Goal: Transaction & Acquisition: Obtain resource

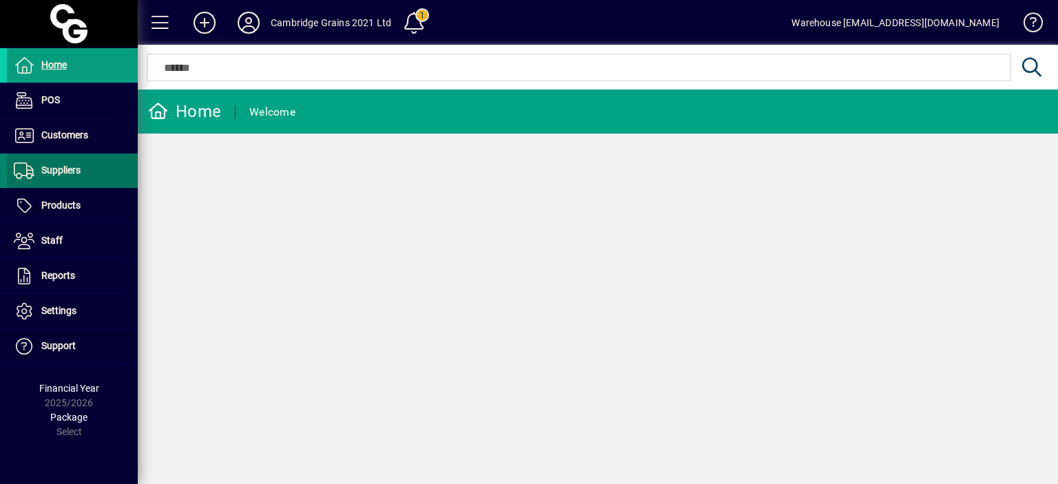
click at [29, 174] on icon at bounding box center [24, 171] width 21 height 17
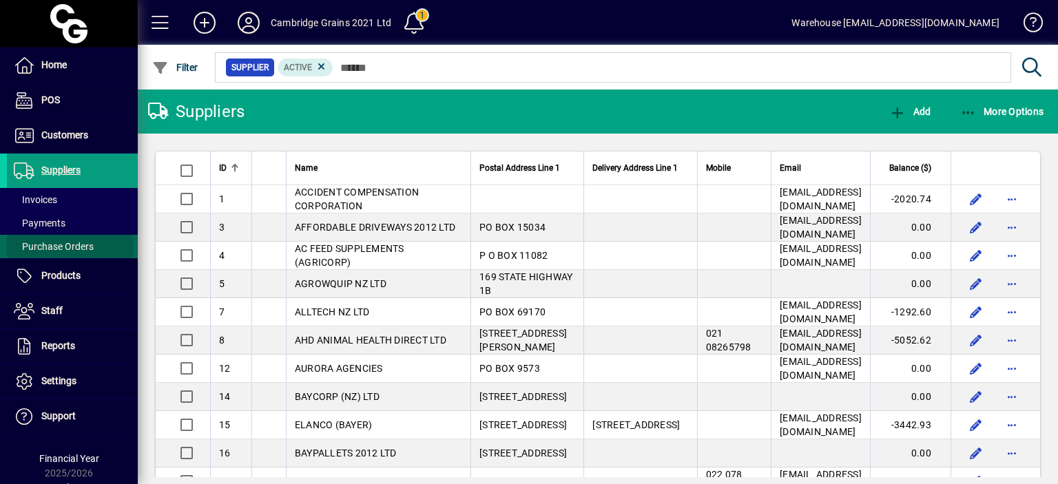
click at [70, 248] on span "Purchase Orders" at bounding box center [54, 246] width 80 height 11
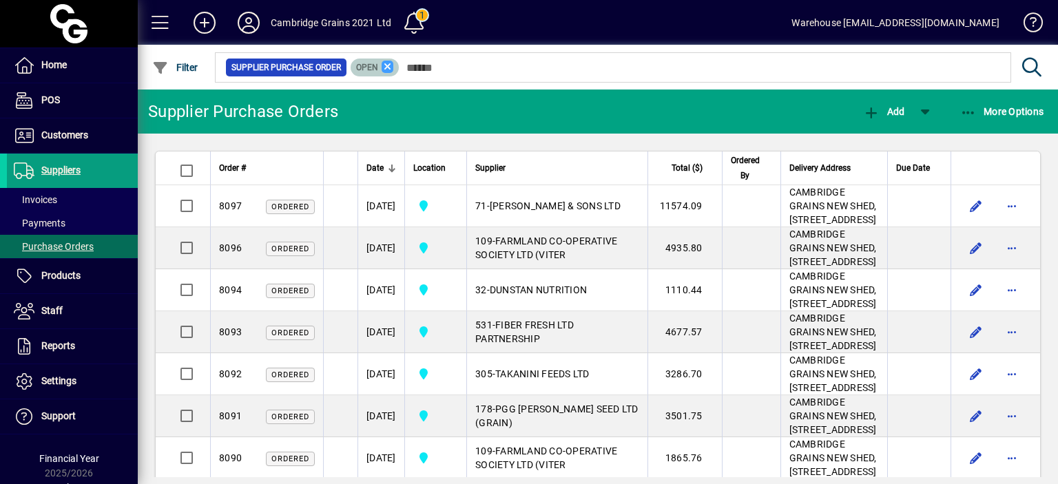
click at [389, 63] on icon at bounding box center [388, 67] width 12 height 12
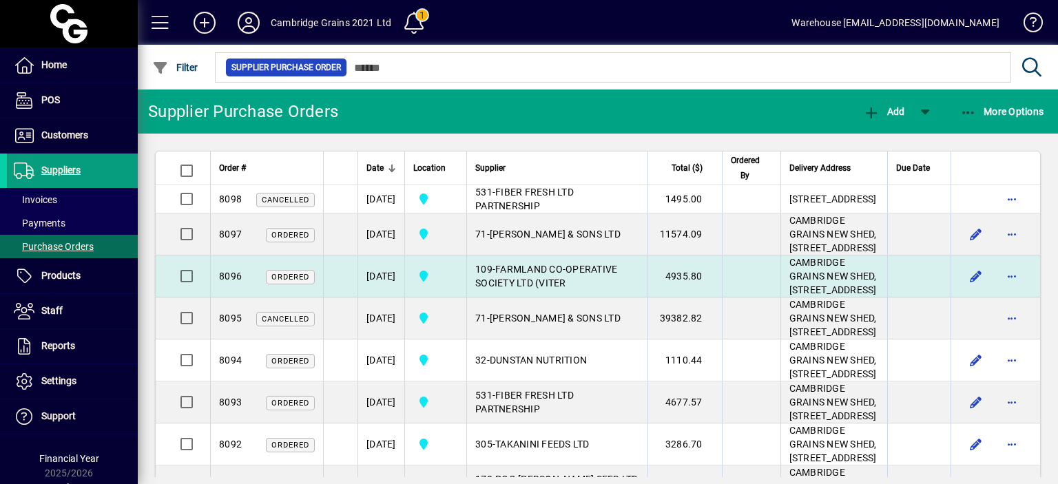
click at [590, 289] on span "FARMLAND CO-OPERATIVE SOCIETY LTD (VITER" at bounding box center [546, 276] width 142 height 25
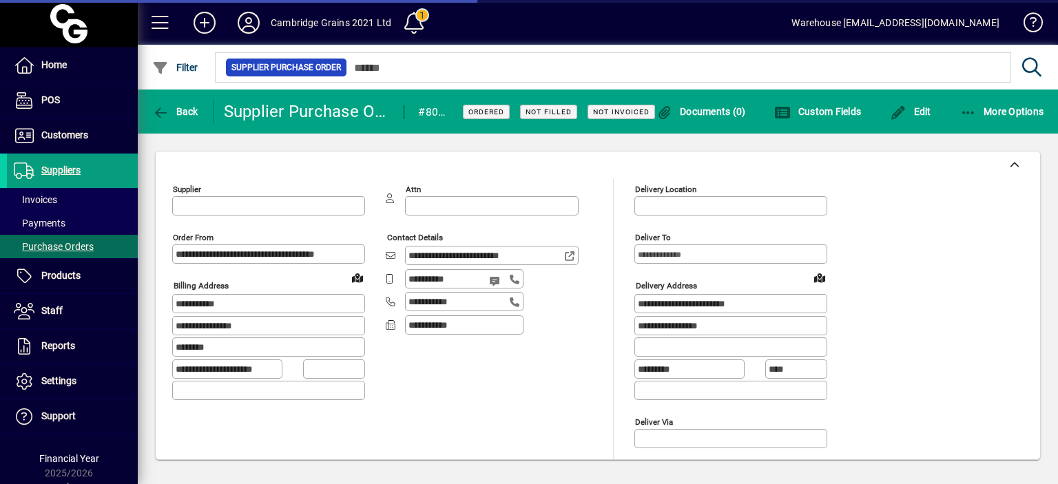
type input "**********"
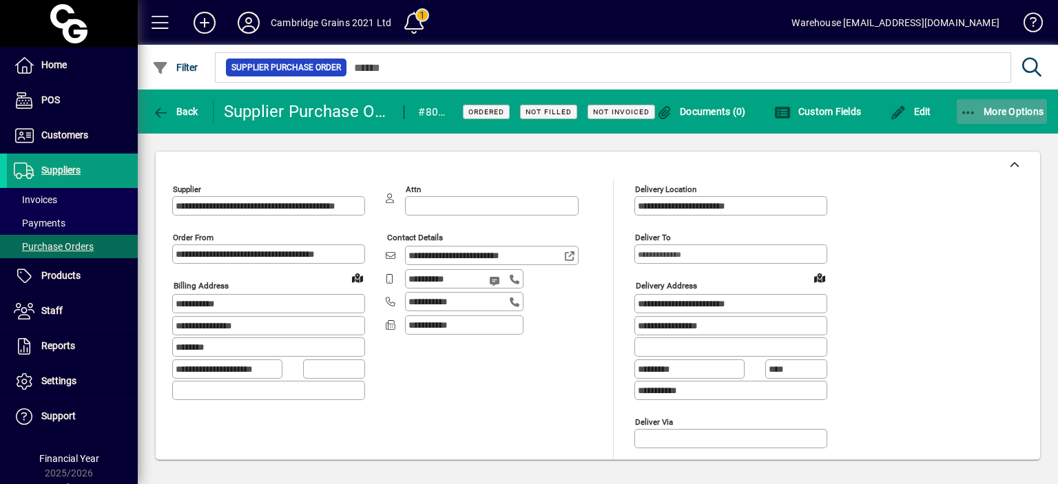
click at [1006, 110] on span "More Options" at bounding box center [1002, 111] width 84 height 11
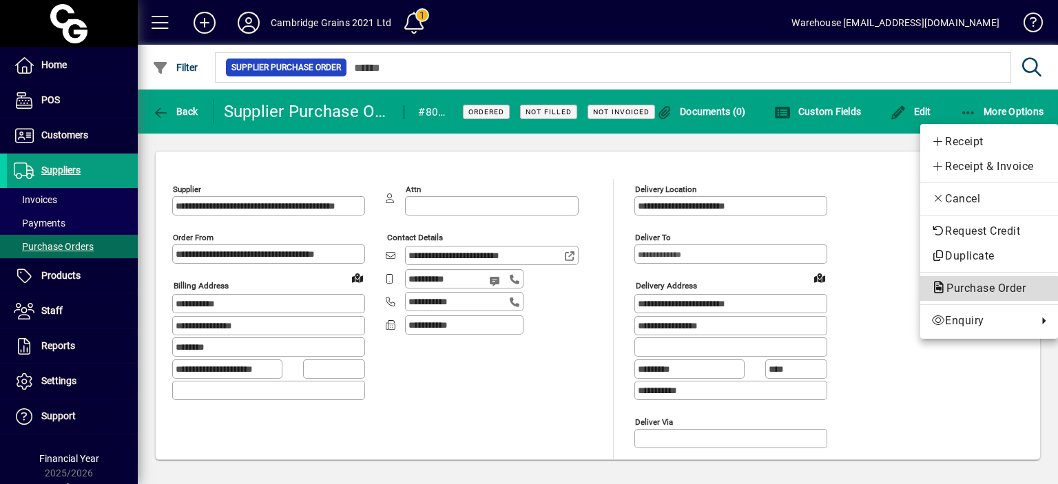
click at [968, 292] on span "Purchase Order" at bounding box center [981, 288] width 101 height 13
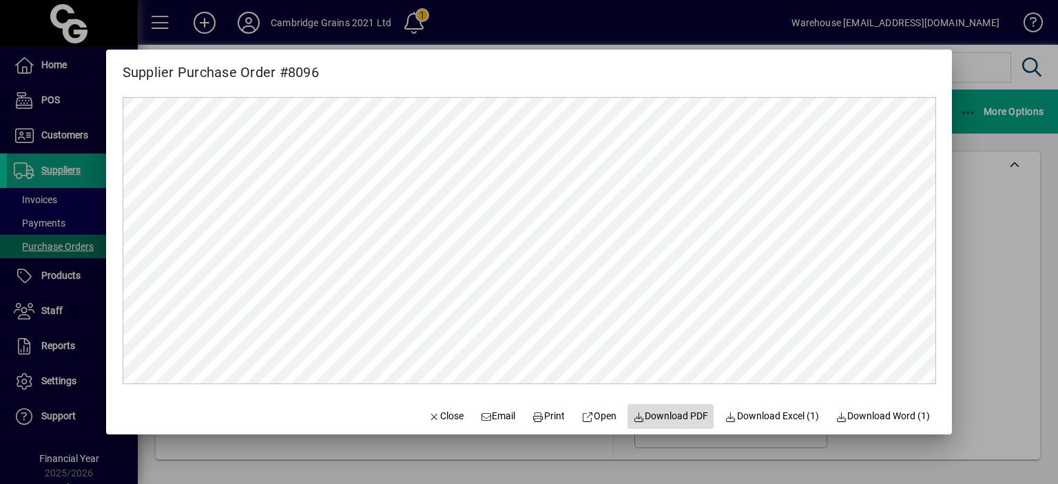
click at [654, 421] on span "Download PDF" at bounding box center [671, 416] width 76 height 14
click at [979, 187] on div at bounding box center [529, 242] width 1058 height 484
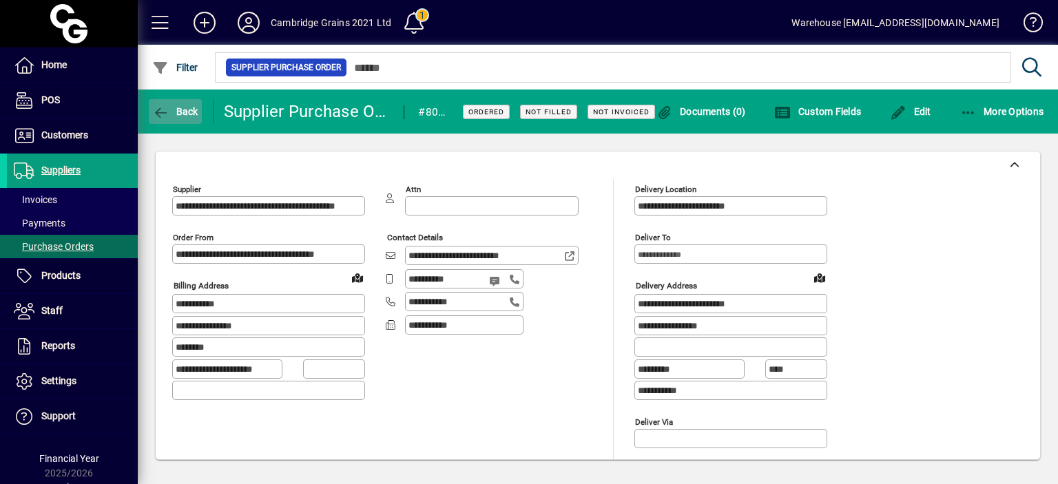
click at [168, 116] on icon "button" at bounding box center [160, 113] width 17 height 14
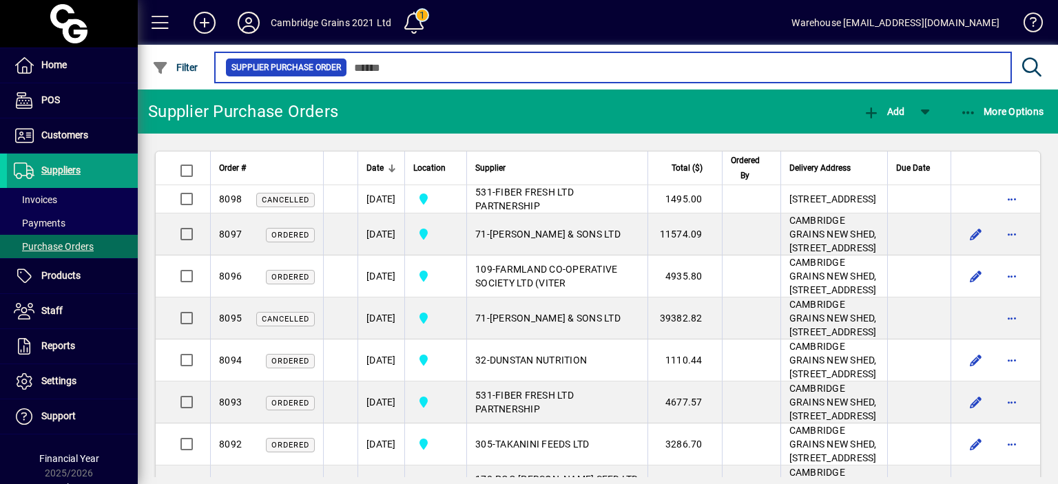
click at [394, 69] on input "text" at bounding box center [673, 67] width 653 height 19
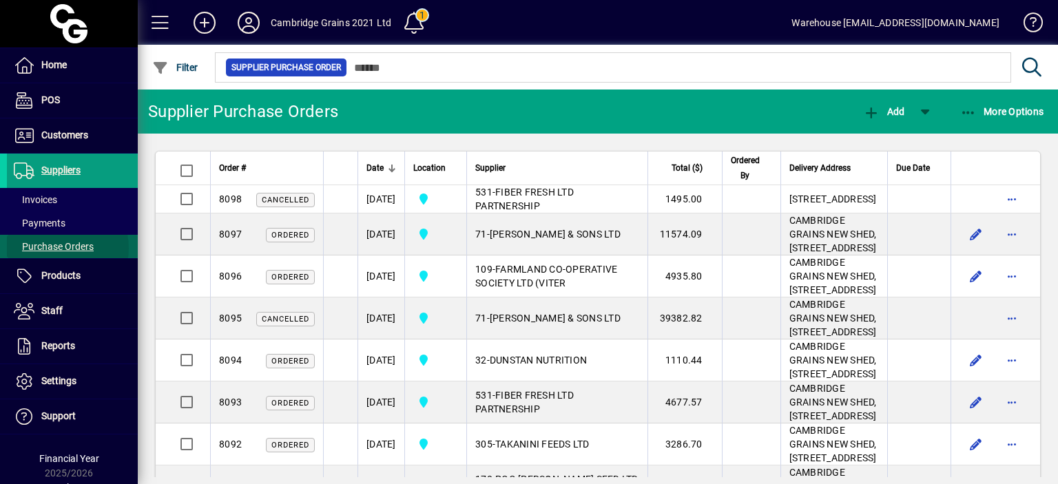
click at [52, 248] on span "Purchase Orders" at bounding box center [54, 246] width 80 height 11
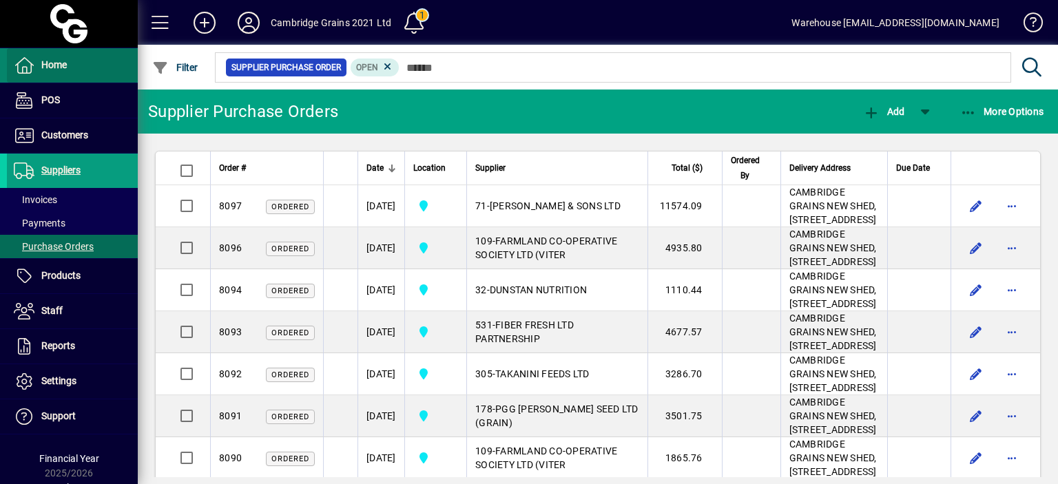
click at [77, 75] on span at bounding box center [72, 65] width 131 height 33
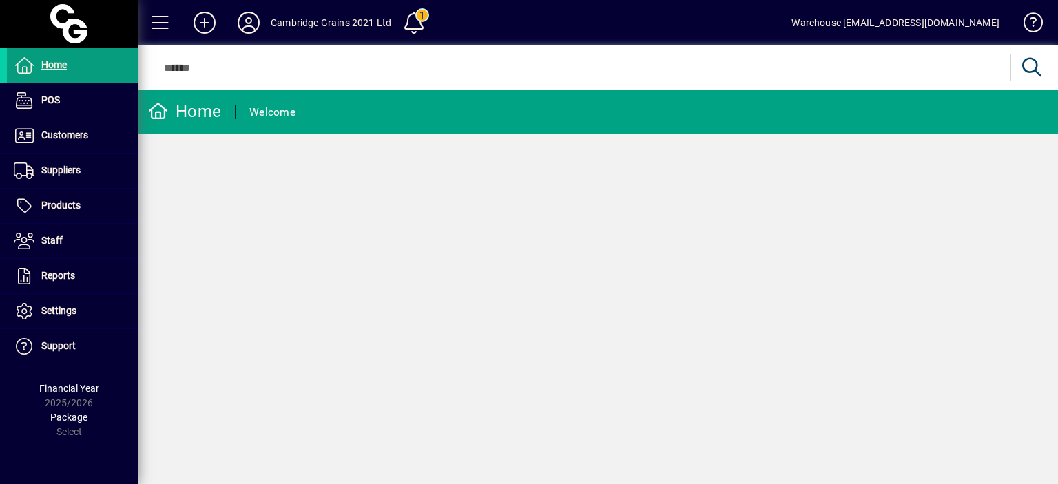
click at [157, 360] on div "Home Welcome" at bounding box center [598, 287] width 920 height 395
